Goal: Task Accomplishment & Management: Use online tool/utility

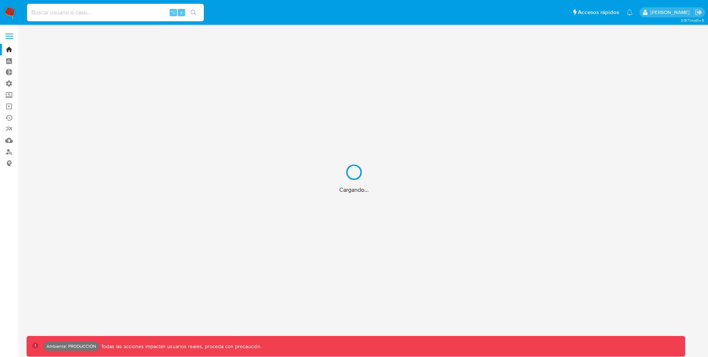
click at [8, 37] on div "Cargando..." at bounding box center [354, 178] width 708 height 357
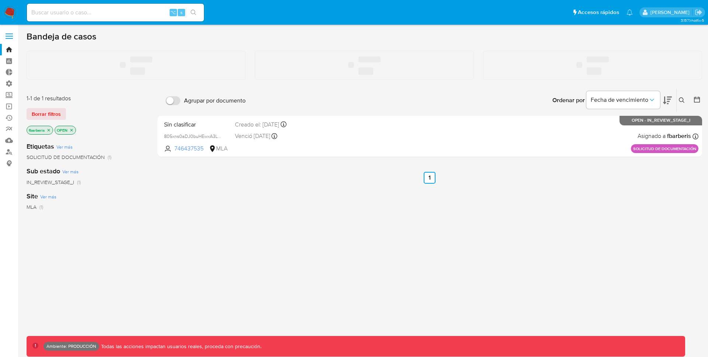
click at [8, 37] on label at bounding box center [9, 35] width 18 height 15
click at [0, 0] on input "checkbox" at bounding box center [0, 0] width 0 height 0
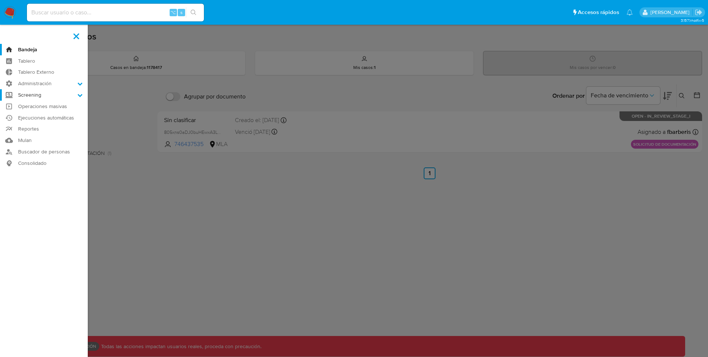
click at [79, 93] on icon at bounding box center [79, 95] width 5 height 5
click at [0, 0] on input "Screening" at bounding box center [0, 0] width 0 height 0
click at [45, 106] on link "Administrador de Listas" at bounding box center [44, 105] width 88 height 9
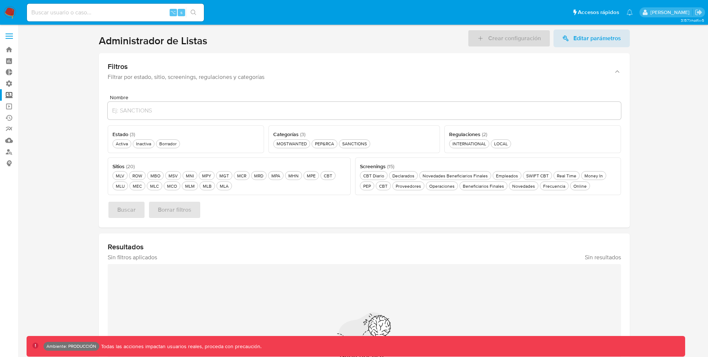
click at [8, 37] on span at bounding box center [9, 36] width 7 height 1
click at [0, 0] on input "checkbox" at bounding box center [0, 0] width 0 height 0
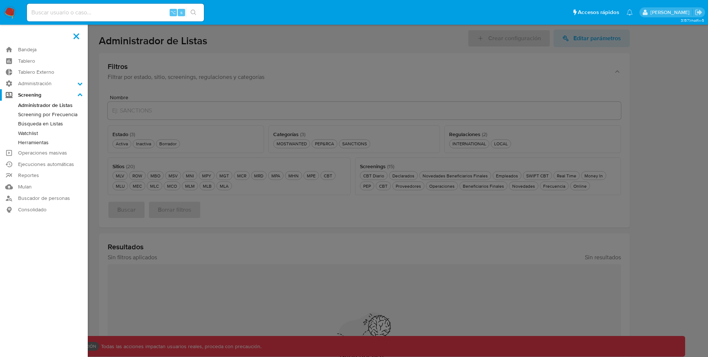
click at [74, 37] on span at bounding box center [76, 36] width 6 height 6
click at [0, 0] on input "checkbox" at bounding box center [0, 0] width 0 height 0
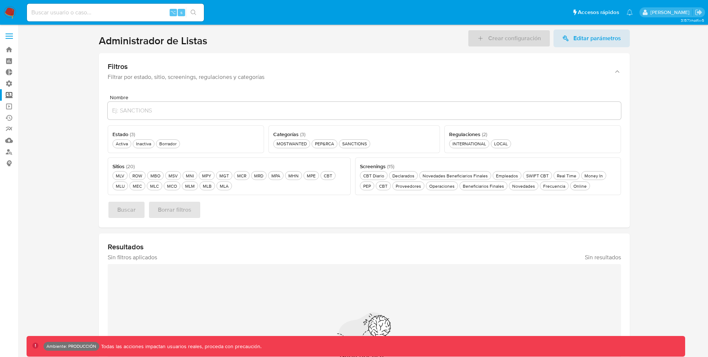
click at [8, 36] on span at bounding box center [9, 36] width 7 height 1
click at [0, 0] on input "checkbox" at bounding box center [0, 0] width 0 height 0
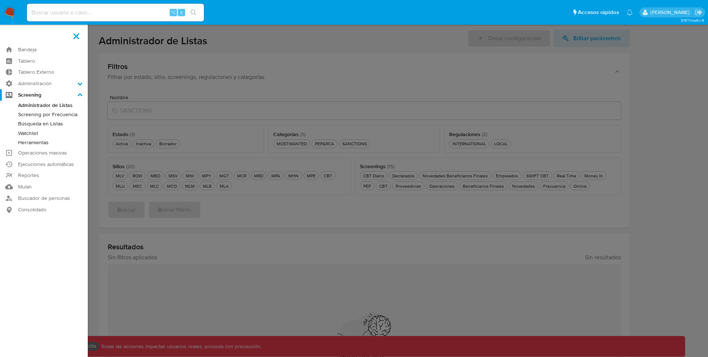
click at [315, 50] on label at bounding box center [354, 178] width 708 height 357
click at [0, 0] on input "checkbox" at bounding box center [0, 0] width 0 height 0
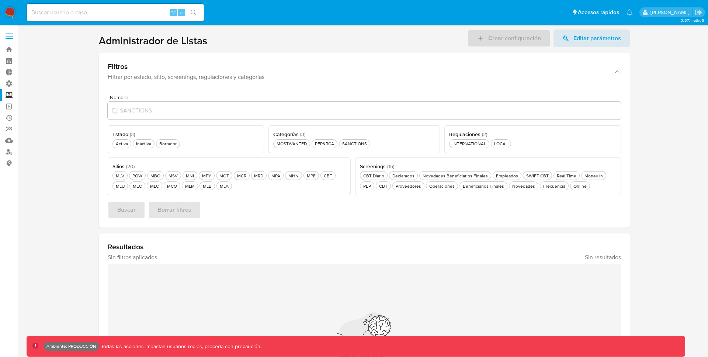
click at [13, 36] on label at bounding box center [9, 35] width 18 height 15
click at [0, 0] on input "checkbox" at bounding box center [0, 0] width 0 height 0
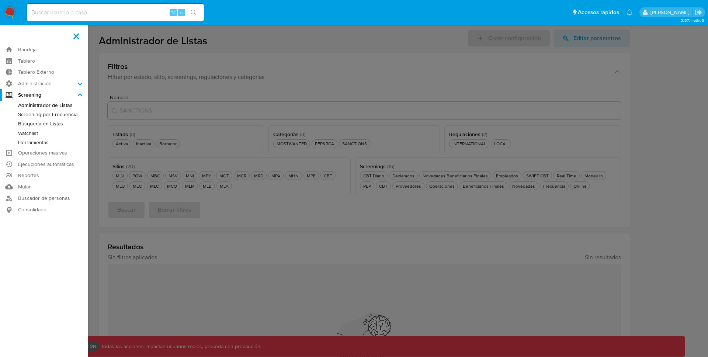
click at [581, 35] on label at bounding box center [354, 178] width 708 height 357
click at [0, 0] on input "checkbox" at bounding box center [0, 0] width 0 height 0
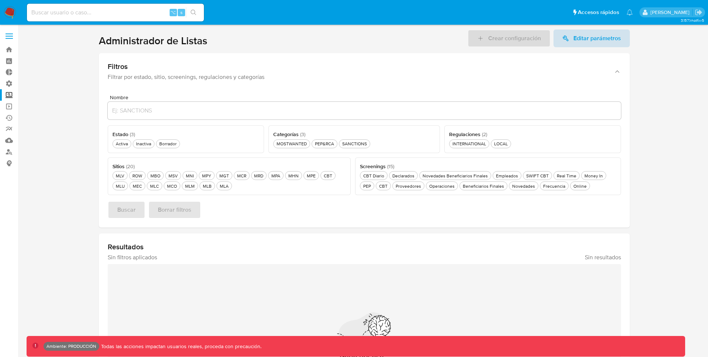
click at [574, 37] on span "Editar parámetros" at bounding box center [597, 39] width 48 height 18
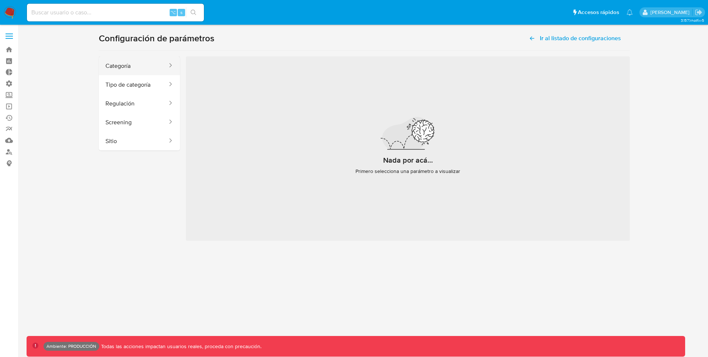
click at [150, 65] on button "Categoría" at bounding box center [133, 65] width 69 height 19
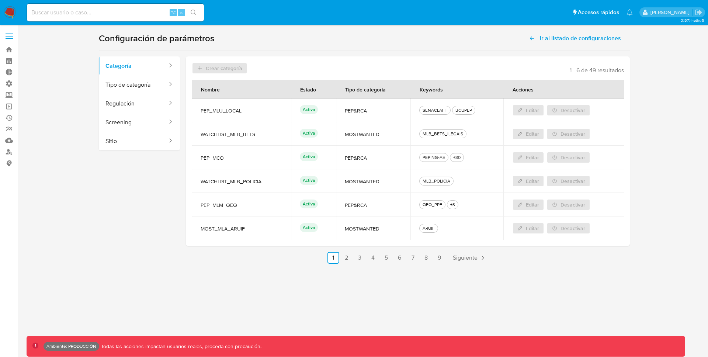
drag, startPoint x: 203, startPoint y: 111, endPoint x: 289, endPoint y: 111, distance: 86.7
click at [289, 111] on td "PEP_MLU_LOCAL" at bounding box center [241, 110] width 99 height 24
click at [248, 108] on span "PEP_MLU_LOCAL" at bounding box center [241, 110] width 81 height 7
drag, startPoint x: 201, startPoint y: 111, endPoint x: 244, endPoint y: 111, distance: 42.4
click at [244, 112] on span "PEP_MLU_LOCAL" at bounding box center [241, 110] width 81 height 7
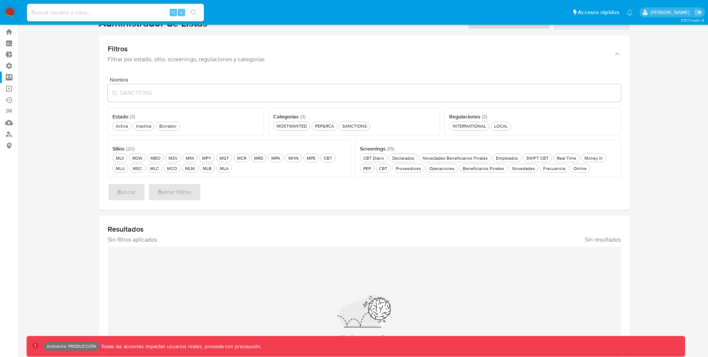
scroll to position [20, 0]
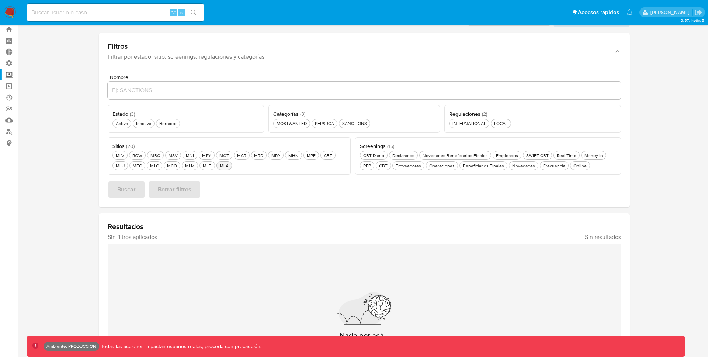
click at [222, 167] on div "MLA MLA" at bounding box center [224, 166] width 12 height 6
click at [361, 123] on div "SANCTIONS SANCTIONS" at bounding box center [355, 123] width 28 height 6
click at [122, 195] on span "Buscar" at bounding box center [126, 189] width 18 height 16
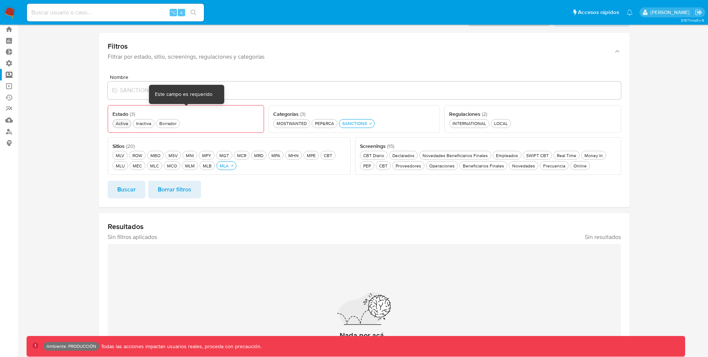
click at [126, 122] on div "Activa Activa" at bounding box center [121, 123] width 15 height 6
click at [128, 193] on span "Buscar" at bounding box center [126, 189] width 18 height 16
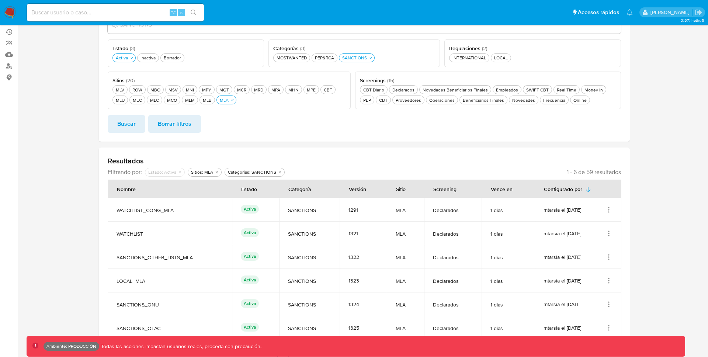
scroll to position [100, 0]
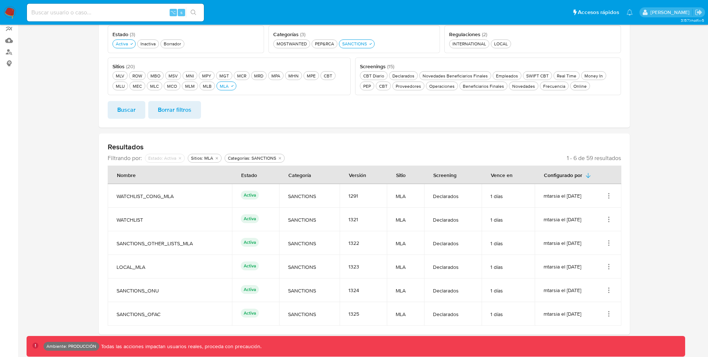
click at [603, 287] on div "mtarsia el [DATE]" at bounding box center [578, 290] width 69 height 7
click at [607, 288] on icon "Acciones" at bounding box center [608, 290] width 7 height 7
click at [578, 309] on button "Ver detalles" at bounding box center [579, 308] width 66 height 20
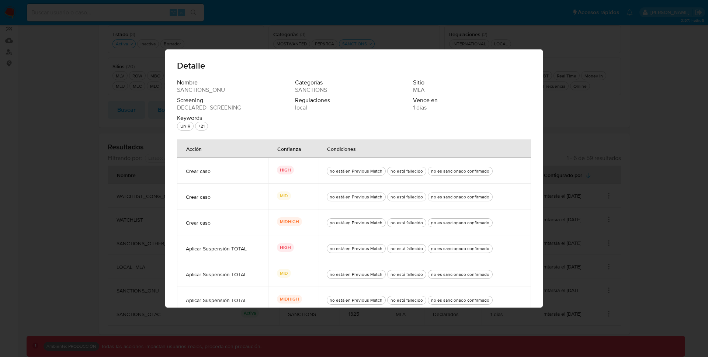
click at [55, 178] on div "Detalle Nombre SANCTIONS_ONU Categorías SANCTIONS Sitio MLA Screening DECLARED_…" at bounding box center [354, 178] width 708 height 357
click at [572, 53] on div "Detalle Nombre SANCTIONS_ONU Categorías SANCTIONS Sitio MLA Screening DECLARED_…" at bounding box center [354, 178] width 708 height 357
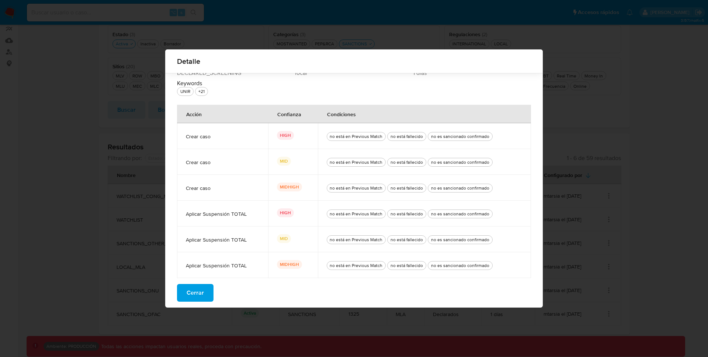
click at [195, 296] on span "Cerrar" at bounding box center [195, 293] width 17 height 16
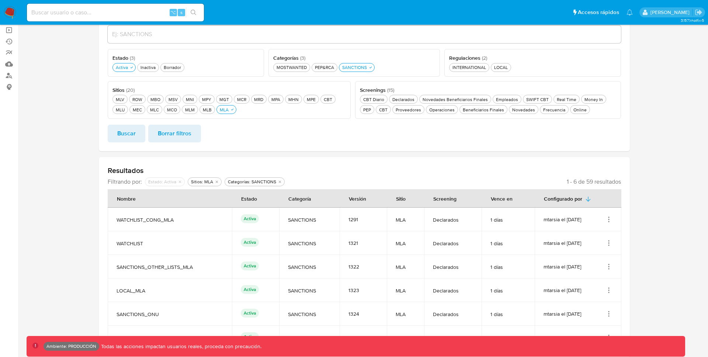
scroll to position [76, 0]
click at [561, 101] on div "Real Time Real Time" at bounding box center [566, 100] width 22 height 6
click at [124, 131] on span "Buscar" at bounding box center [126, 134] width 18 height 16
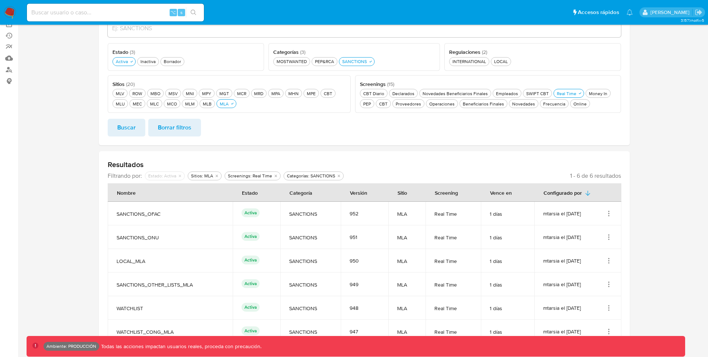
click at [608, 236] on icon "Acciones" at bounding box center [608, 236] width 7 height 7
click at [587, 256] on button "Ver detalles" at bounding box center [579, 254] width 66 height 20
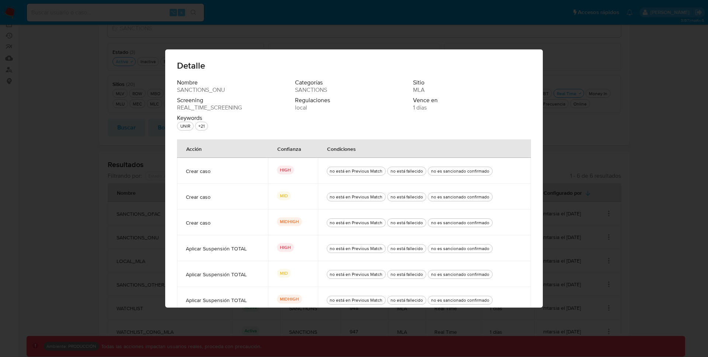
click at [186, 88] on span "SANCTIONS_ONU" at bounding box center [201, 89] width 48 height 7
click at [260, 83] on span "Nombre" at bounding box center [235, 82] width 117 height 7
click at [210, 87] on span "SANCTIONS_ONU" at bounding box center [201, 89] width 48 height 7
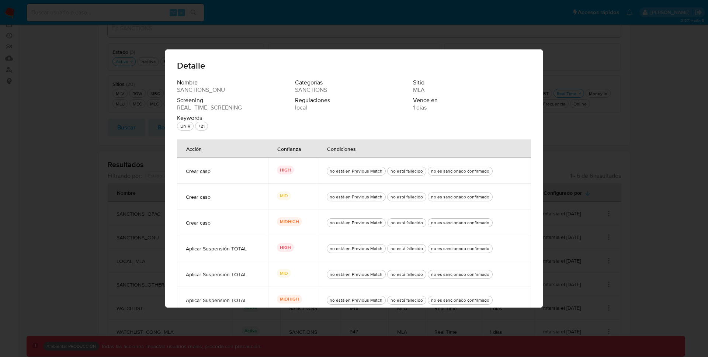
click at [210, 87] on span "SANCTIONS_ONU" at bounding box center [201, 89] width 48 height 7
click at [227, 110] on span "REAL_TIME_SCREENING" at bounding box center [209, 107] width 65 height 7
click at [410, 85] on span "Categorías" at bounding box center [353, 82] width 117 height 7
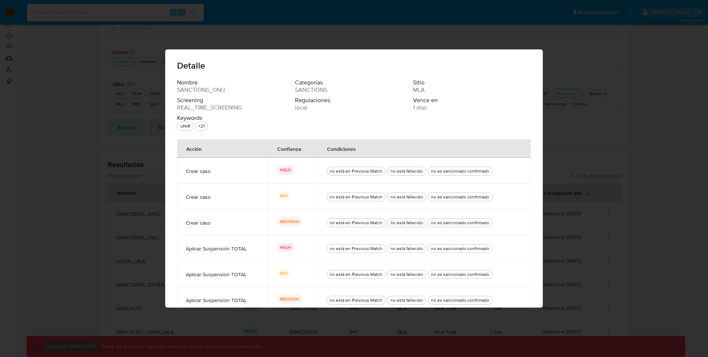
click at [416, 85] on span "Sitio" at bounding box center [471, 82] width 117 height 7
drag, startPoint x: 183, startPoint y: 173, endPoint x: 230, endPoint y: 183, distance: 48.7
click at [230, 184] on tbody "Crear caso HIGH no está en Previous Match no está fallecido no es sancionado co…" at bounding box center [354, 235] width 354 height 155
click at [305, 169] on div "HIGH" at bounding box center [293, 171] width 32 height 10
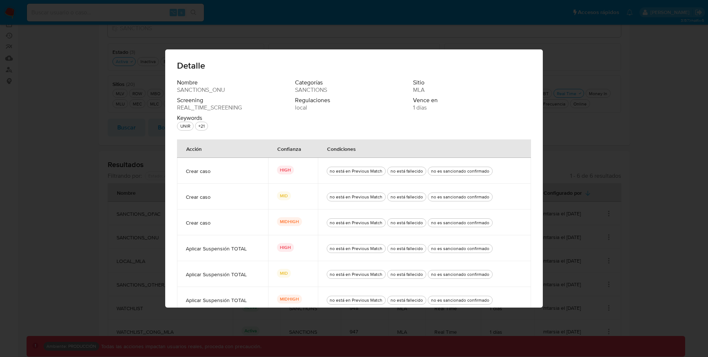
drag, startPoint x: 277, startPoint y: 167, endPoint x: 301, endPoint y: 168, distance: 24.3
click at [301, 168] on div "HIGH" at bounding box center [293, 171] width 32 height 10
click at [323, 170] on td "no está en Previous Match no está fallecido no es sancionado confirmado" at bounding box center [424, 171] width 213 height 26
drag, startPoint x: 323, startPoint y: 170, endPoint x: 502, endPoint y: 175, distance: 179.6
click at [502, 175] on td "no está en Previous Match no está fallecido no es sancionado confirmado" at bounding box center [424, 171] width 213 height 26
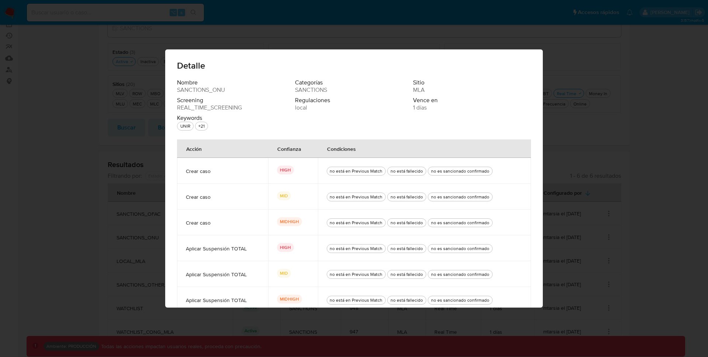
drag, startPoint x: 169, startPoint y: 87, endPoint x: 227, endPoint y: 89, distance: 57.6
click at [227, 90] on div "Nombre SANCTIONS_ONU Categorías SANCTIONS Sitio MLA Screening REAL_TIME_SCREENI…" at bounding box center [354, 210] width 378 height 263
click at [339, 180] on div "no está en Previous Match no está fallecido no es sancionado confirmado" at bounding box center [424, 171] width 195 height 26
drag, startPoint x: 182, startPoint y: 172, endPoint x: 215, endPoint y: 171, distance: 33.2
click at [215, 172] on td "Crear caso" at bounding box center [222, 171] width 91 height 26
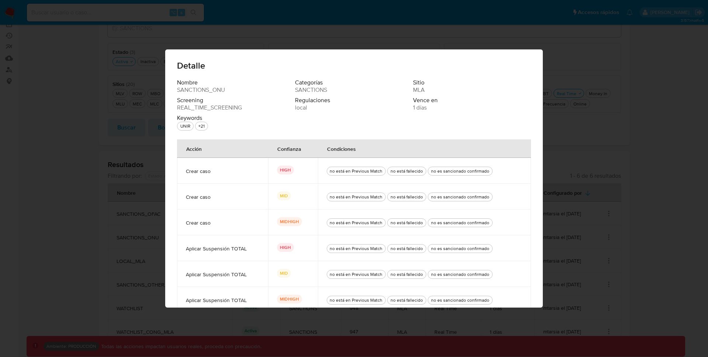
click at [246, 171] on span "Crear caso" at bounding box center [222, 171] width 73 height 7
drag, startPoint x: 181, startPoint y: 170, endPoint x: 512, endPoint y: 164, distance: 330.5
click at [512, 164] on tr "Crear caso HIGH no está en Previous Match no está fallecido no es sancionado co…" at bounding box center [354, 171] width 354 height 26
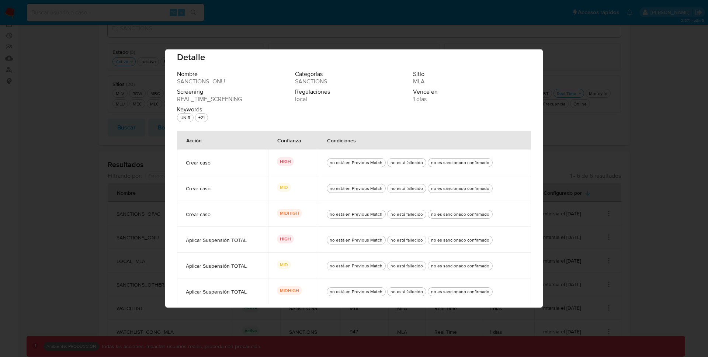
scroll to position [8, 0]
click at [56, 189] on div "Detalle Nombre SANCTIONS_ONU Categorías SANCTIONS Sitio MLA Screening REAL_TIME…" at bounding box center [354, 178] width 708 height 357
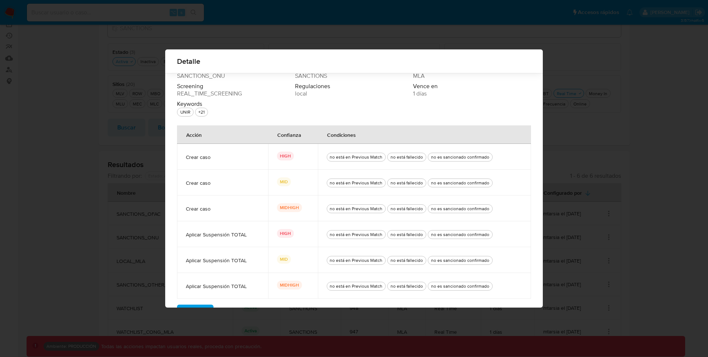
scroll to position [29, 0]
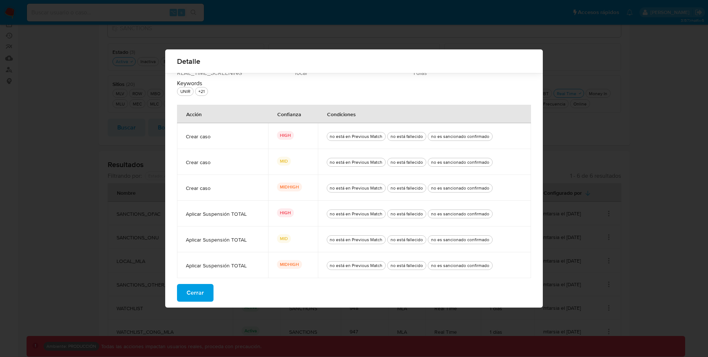
click at [191, 292] on span "Cerrar" at bounding box center [195, 293] width 17 height 16
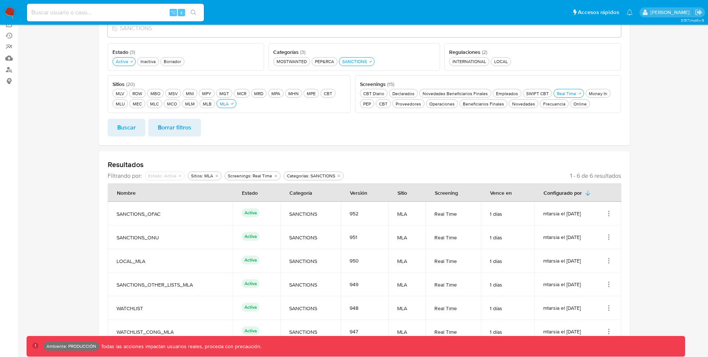
click at [604, 309] on div "mtarsia el [DATE]" at bounding box center [577, 307] width 69 height 7
click at [610, 307] on icon "Acciones" at bounding box center [608, 307] width 7 height 7
click at [583, 329] on button "Ver detalles" at bounding box center [579, 325] width 66 height 20
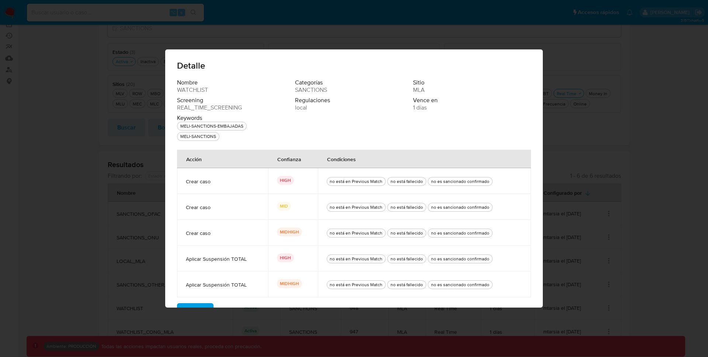
scroll to position [19, 0]
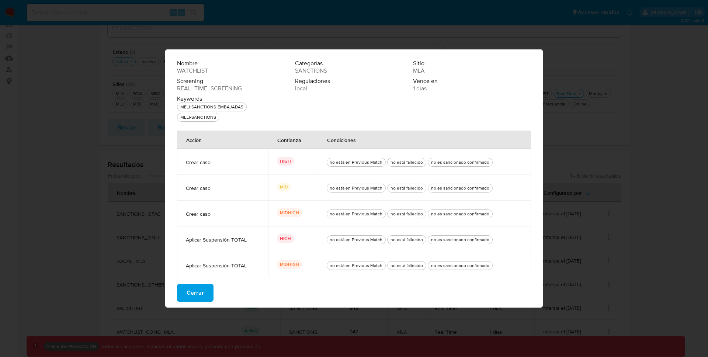
click at [209, 294] on button "Cerrar" at bounding box center [195, 293] width 37 height 18
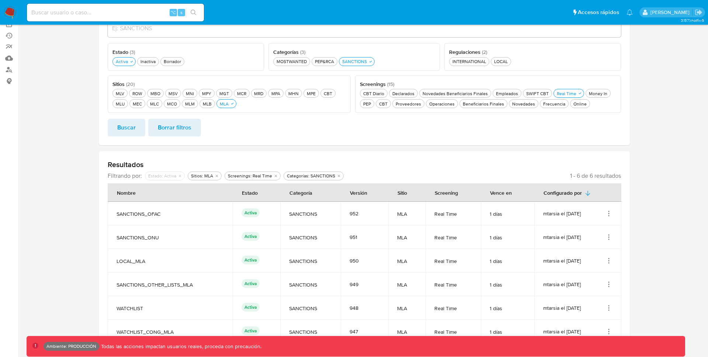
click at [609, 215] on icon "Acciones" at bounding box center [608, 213] width 7 height 7
click at [520, 167] on div "Resultados Filtrando por: deshabilitado : Estado: Activa Sitios: MLA Screenings…" at bounding box center [364, 251] width 531 height 201
click at [608, 216] on icon "Acciones" at bounding box center [608, 213] width 7 height 7
click at [587, 229] on button "Ver detalles" at bounding box center [579, 231] width 66 height 20
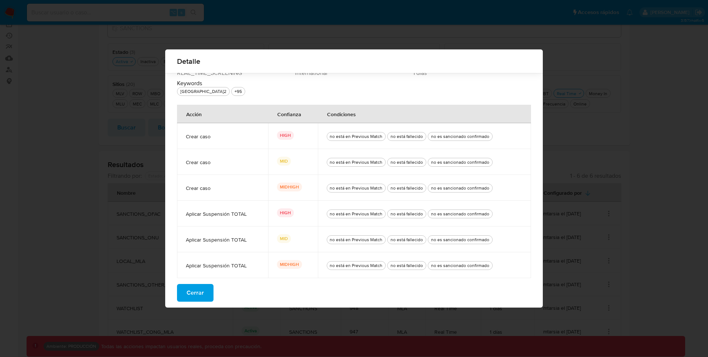
scroll to position [0, 0]
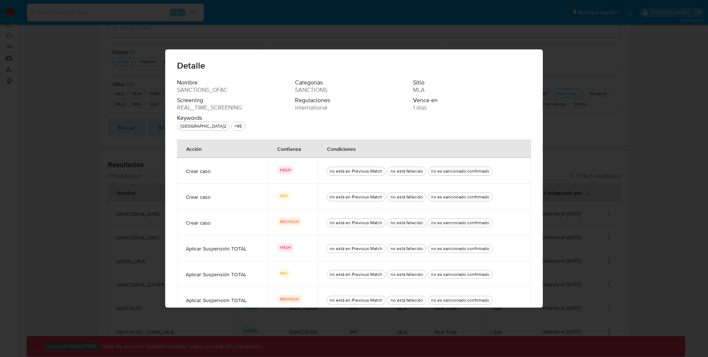
click at [566, 53] on div "Detalle Nombre SANCTIONS_OFAC Categorías SANCTIONS Sitio MLA Screening REAL_TIM…" at bounding box center [354, 178] width 708 height 357
click at [97, 156] on div "Detalle Nombre SANCTIONS_OFAC Categorías SANCTIONS Sitio MLA Screening REAL_TIM…" at bounding box center [354, 178] width 708 height 357
click at [233, 65] on span "Detalle" at bounding box center [354, 65] width 354 height 9
click at [49, 165] on div "Detalle Nombre SANCTIONS_OFAC Categorías SANCTIONS Sitio MLA Screening REAL_TIM…" at bounding box center [354, 178] width 708 height 357
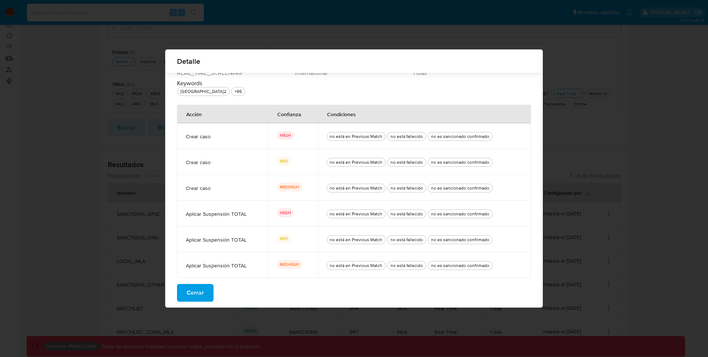
click at [194, 295] on span "Cerrar" at bounding box center [195, 293] width 17 height 16
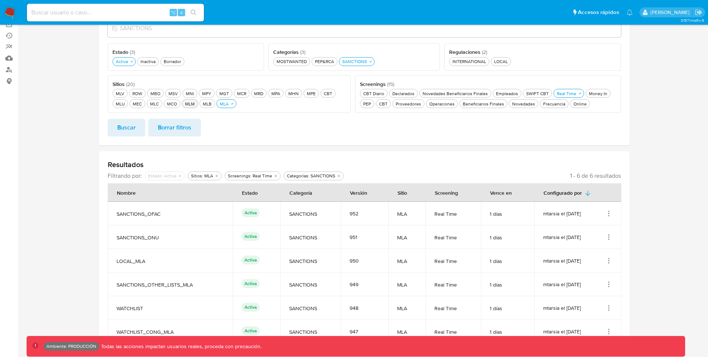
click at [190, 104] on div "MLM MLM" at bounding box center [190, 104] width 13 height 6
click at [233, 104] on div "MLA MLA" at bounding box center [229, 104] width 12 height 6
click at [121, 126] on span "Buscar" at bounding box center [126, 127] width 18 height 16
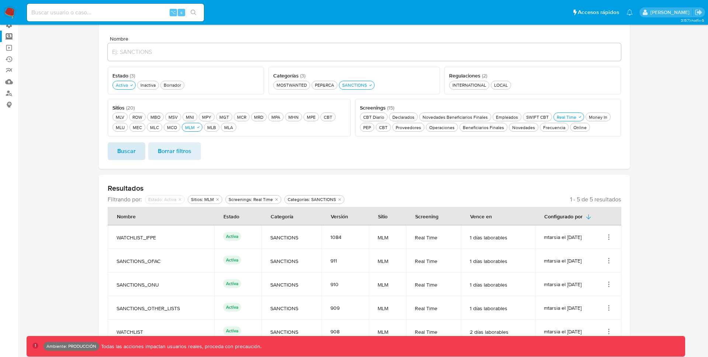
scroll to position [59, 0]
click at [608, 235] on icon "Acciones" at bounding box center [608, 236] width 7 height 7
click at [585, 254] on button "Ver detalles" at bounding box center [579, 254] width 66 height 20
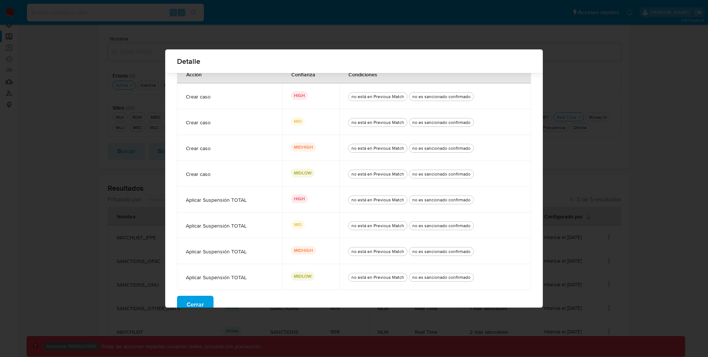
scroll to position [80, 0]
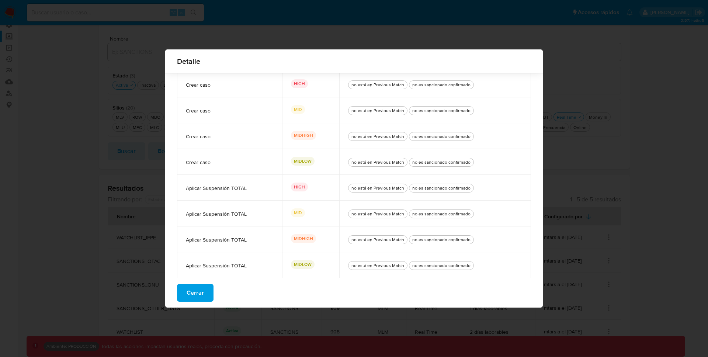
drag, startPoint x: 291, startPoint y: 162, endPoint x: 316, endPoint y: 161, distance: 25.1
click at [316, 161] on div "MIDLOW" at bounding box center [310, 162] width 39 height 10
click at [205, 291] on button "Cerrar" at bounding box center [195, 293] width 37 height 18
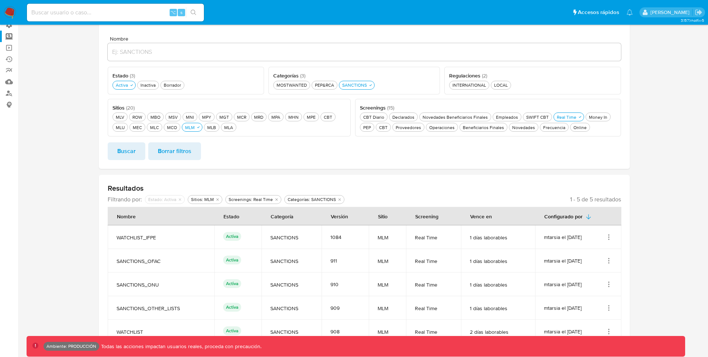
click at [608, 260] on icon "Acciones" at bounding box center [608, 260] width 7 height 7
click at [572, 279] on button "Ver detalles" at bounding box center [579, 278] width 66 height 20
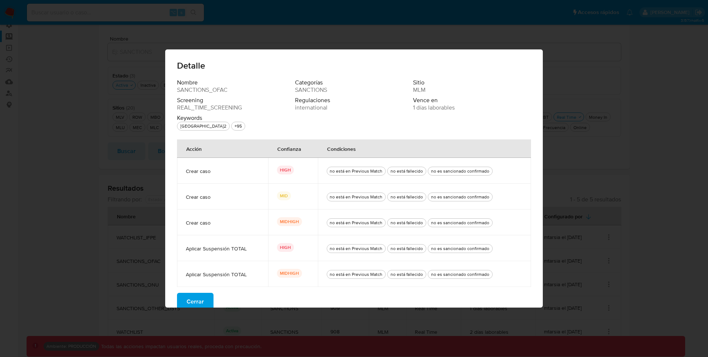
scroll to position [9, 0]
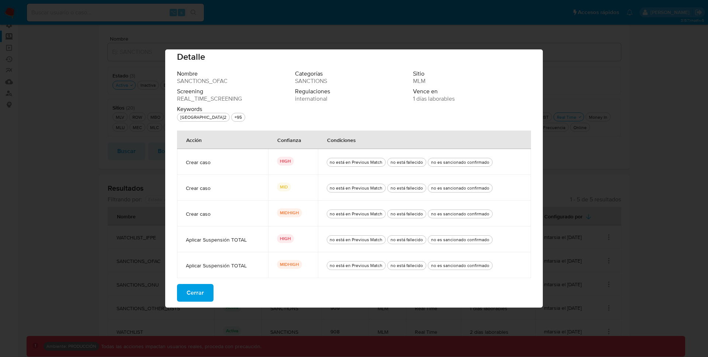
click at [204, 292] on button "Cerrar" at bounding box center [195, 293] width 37 height 18
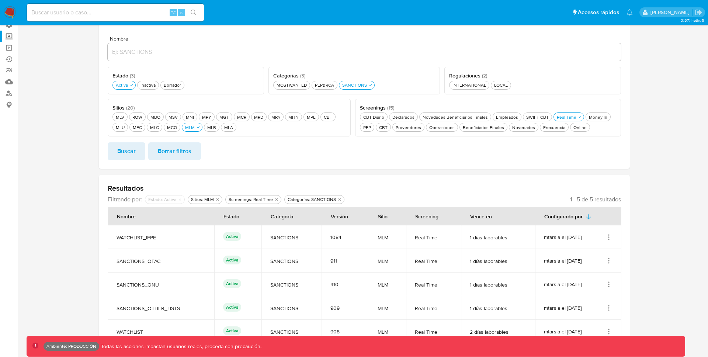
click at [609, 282] on icon "Acciones" at bounding box center [609, 282] width 1 height 1
click at [575, 309] on button "Ver detalles" at bounding box center [579, 302] width 66 height 20
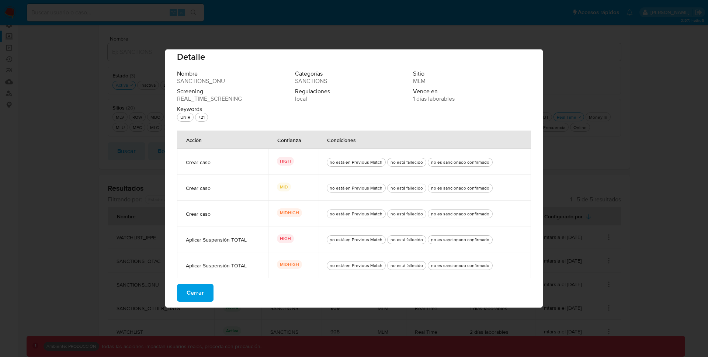
click at [202, 294] on span "Cerrar" at bounding box center [195, 293] width 17 height 16
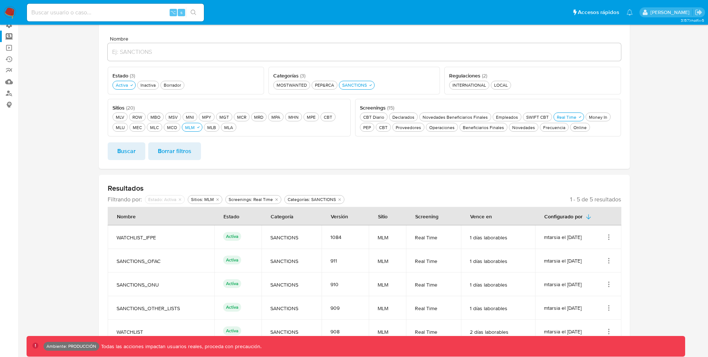
click at [611, 237] on icon "Acciones" at bounding box center [608, 236] width 7 height 7
click at [589, 261] on button "Ver detalles" at bounding box center [579, 254] width 66 height 20
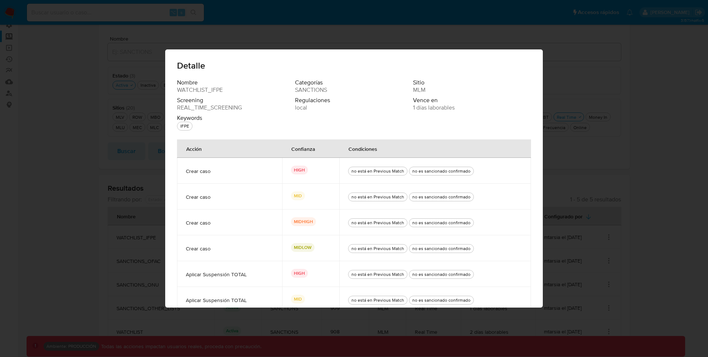
drag, startPoint x: 290, startPoint y: 250, endPoint x: 329, endPoint y: 250, distance: 38.7
click at [329, 250] on td "MIDLOW" at bounding box center [310, 248] width 57 height 26
click at [39, 221] on div "Detalle Nombre WATCHLIST_IFPE Categorías SANCTIONS Sitio MLM Screening REAL_TIM…" at bounding box center [354, 178] width 708 height 357
click at [577, 16] on div "Detalle Nombre WATCHLIST_IFPE Categorías SANCTIONS Sitio MLM Screening REAL_TIM…" at bounding box center [354, 178] width 708 height 357
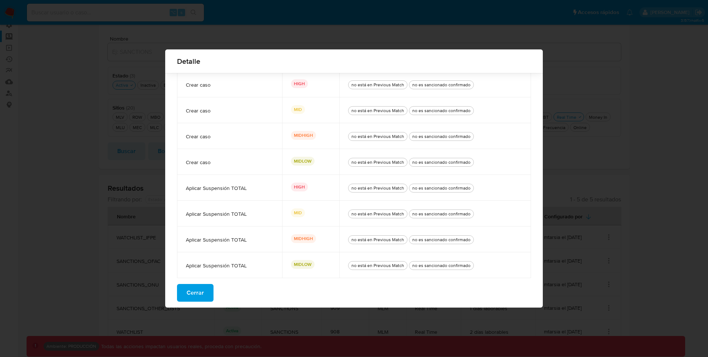
click at [190, 289] on span "Cerrar" at bounding box center [195, 293] width 17 height 16
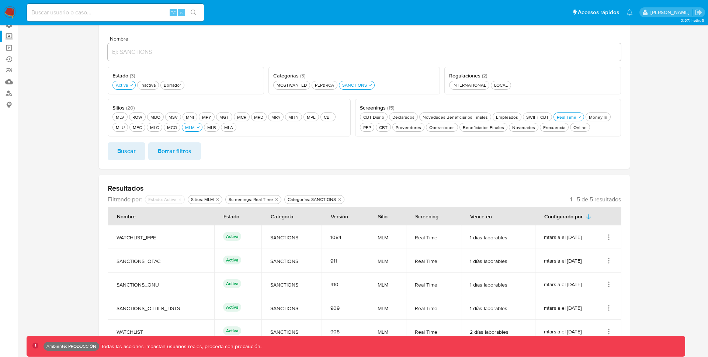
click at [608, 330] on icon "Acciones" at bounding box center [608, 331] width 7 height 7
click at [579, 315] on button "Ver detalles" at bounding box center [579, 315] width 66 height 20
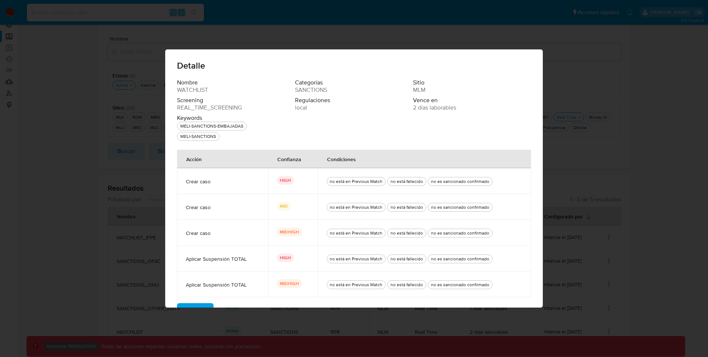
click at [202, 305] on span "Cerrar" at bounding box center [195, 312] width 17 height 16
